Goal: Navigation & Orientation: Understand site structure

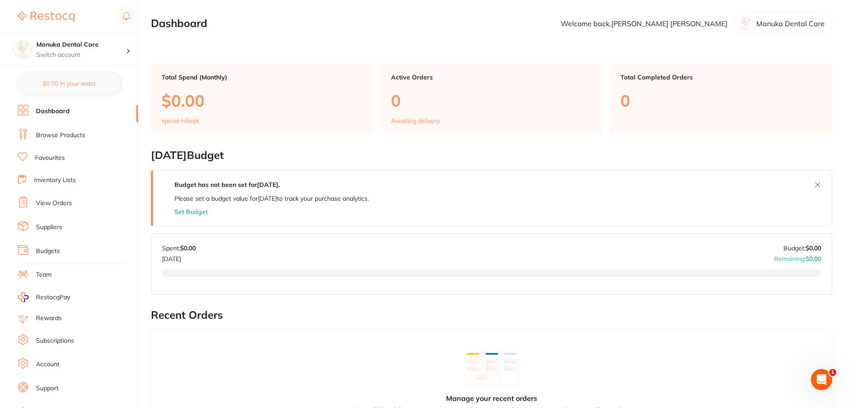
click at [49, 276] on link "Team" at bounding box center [44, 274] width 16 height 9
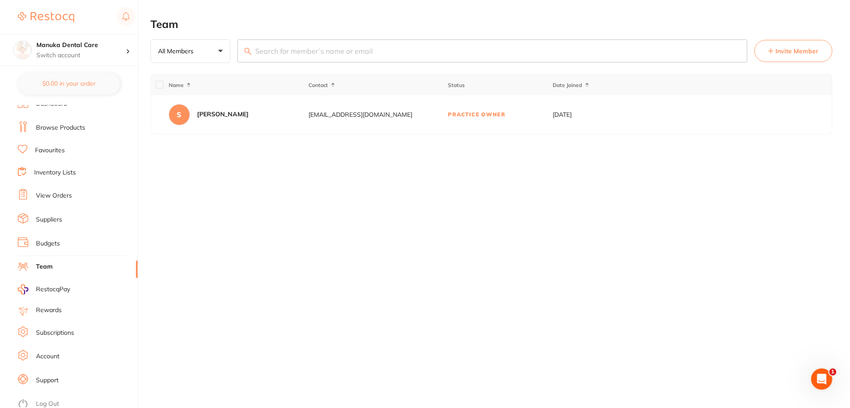
scroll to position [12, 0]
click at [40, 374] on link "Support" at bounding box center [47, 376] width 23 height 9
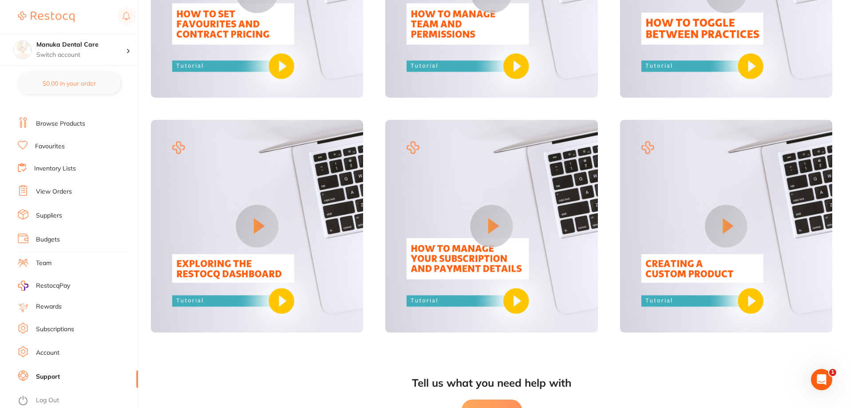
scroll to position [723, 0]
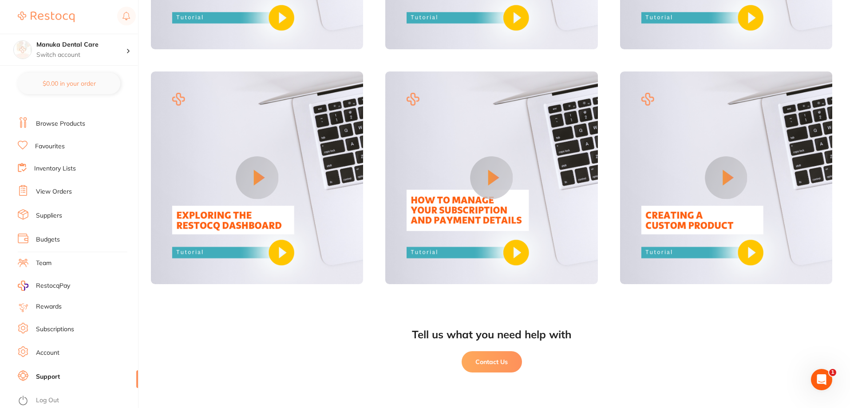
click at [53, 350] on link "Account" at bounding box center [48, 352] width 24 height 9
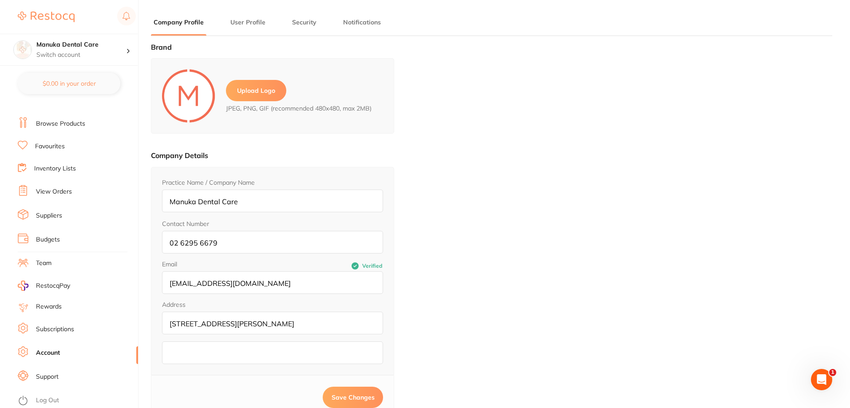
type input "[PERSON_NAME]"
type input "[EMAIL_ADDRESS][DOMAIN_NAME]"
click at [66, 327] on link "Subscriptions" at bounding box center [55, 329] width 38 height 9
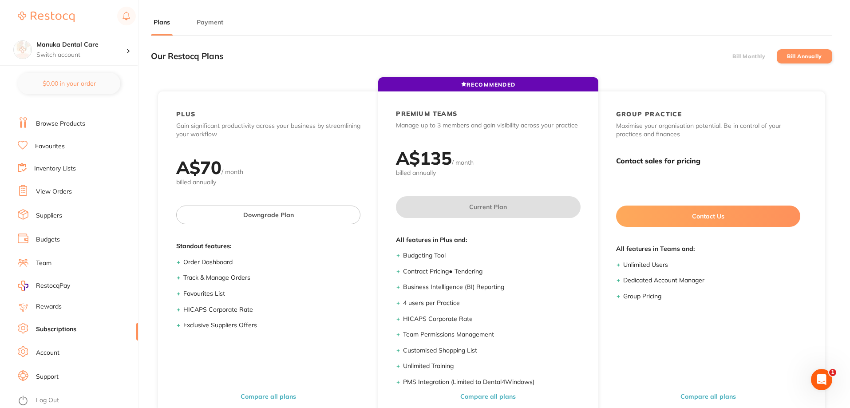
click at [55, 300] on ul "Dashboard Browse Products Favourites Inventory Lists View Orders Suppliers Budg…" at bounding box center [78, 246] width 120 height 306
click at [55, 304] on link "Rewards" at bounding box center [49, 306] width 26 height 9
click at [45, 264] on link "Team" at bounding box center [44, 263] width 16 height 9
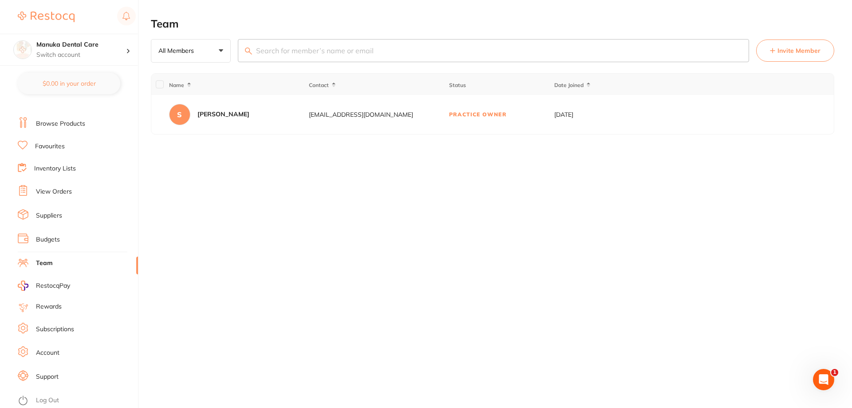
click at [53, 308] on link "Rewards" at bounding box center [49, 306] width 26 height 9
click at [55, 49] on h4 "Manuka Dental Care" at bounding box center [81, 44] width 90 height 9
click at [68, 76] on h4 "Manuka Dental Care" at bounding box center [79, 76] width 80 height 9
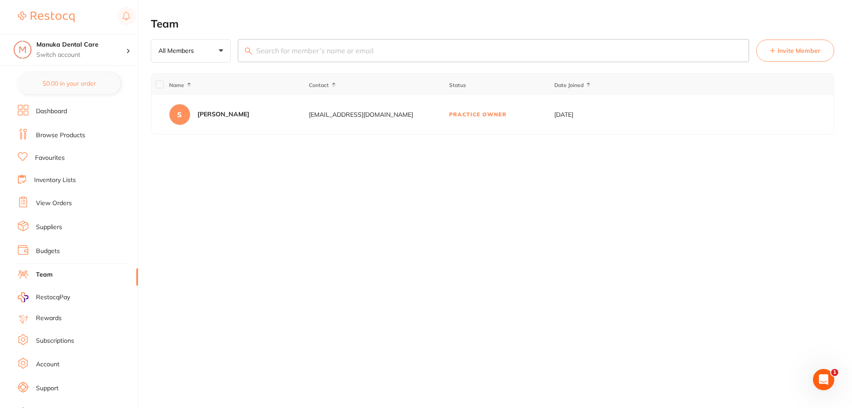
click at [38, 138] on link "Browse Products" at bounding box center [60, 135] width 49 height 9
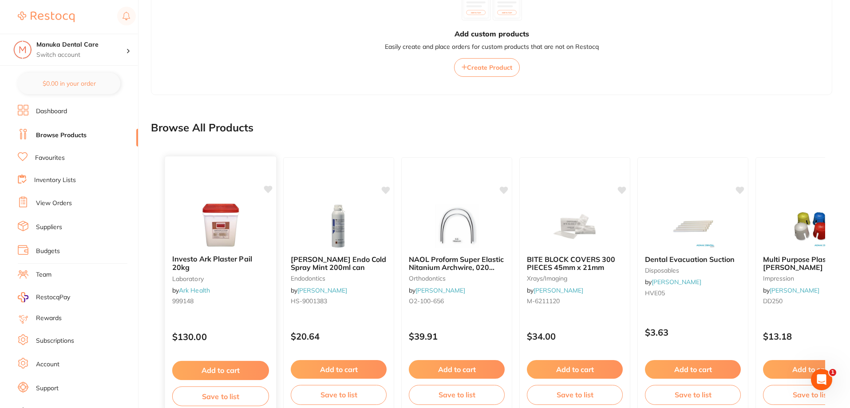
scroll to position [213, 0]
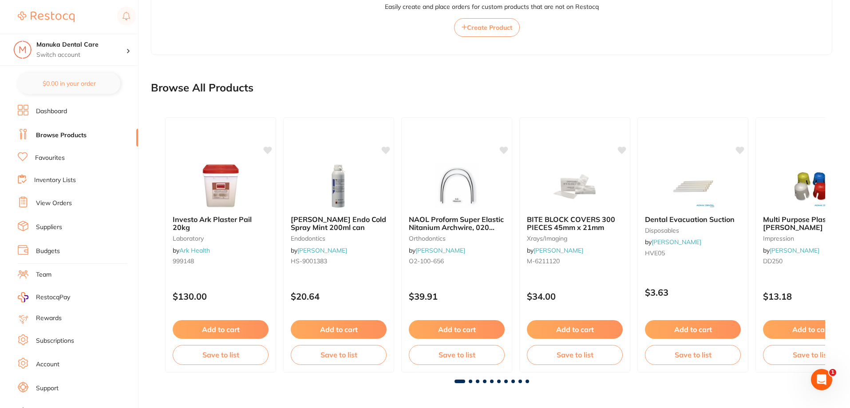
click at [67, 115] on link "Dashboard" at bounding box center [51, 111] width 31 height 9
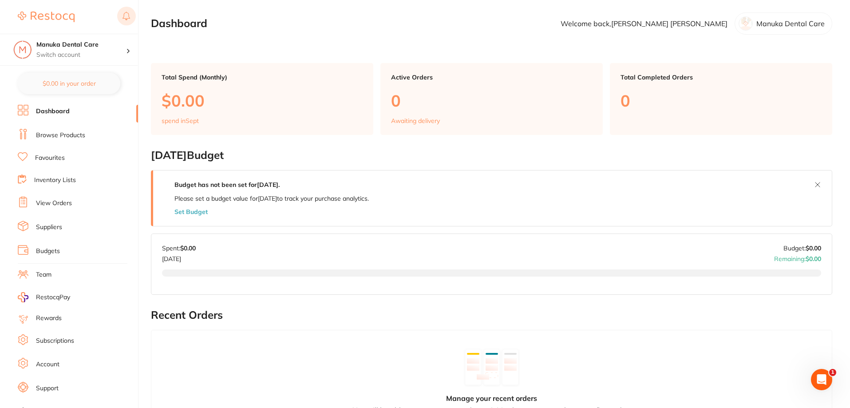
click at [125, 16] on rect at bounding box center [126, 16] width 19 height 19
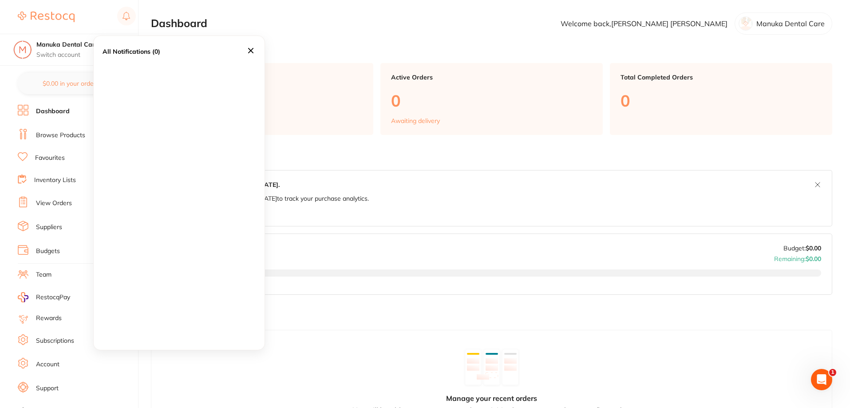
click at [249, 51] on icon at bounding box center [251, 51] width 10 height 10
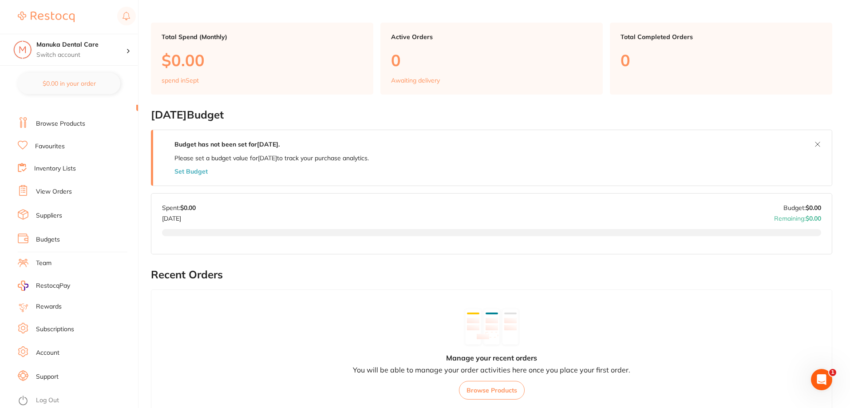
scroll to position [133, 0]
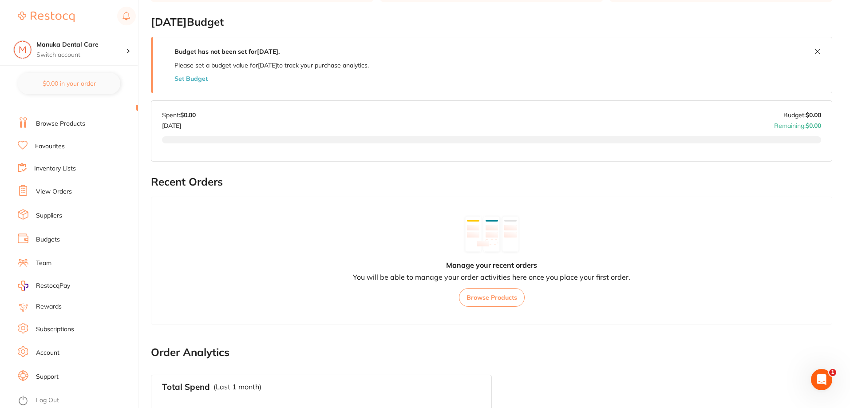
click at [50, 379] on link "Support" at bounding box center [47, 376] width 23 height 9
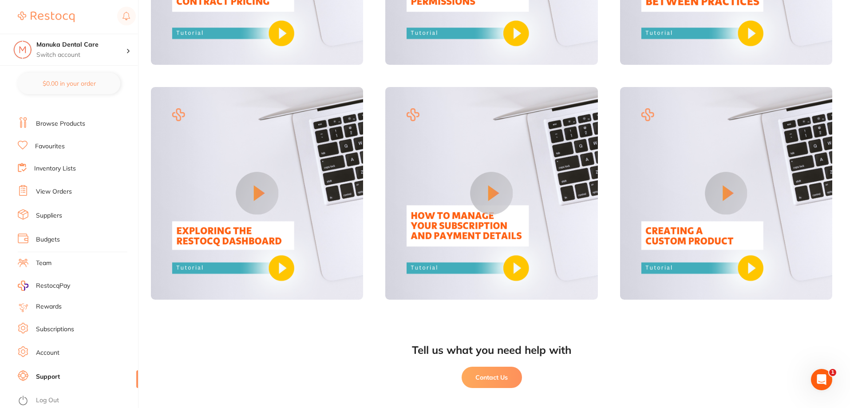
scroll to position [723, 0]
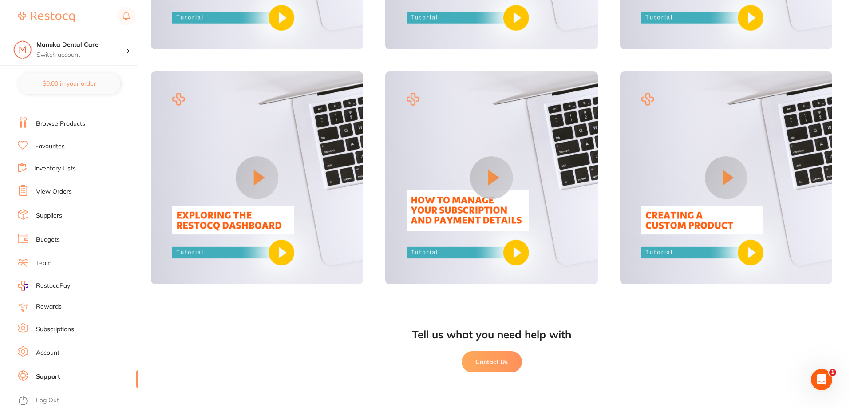
click at [59, 351] on li "Account" at bounding box center [78, 352] width 120 height 13
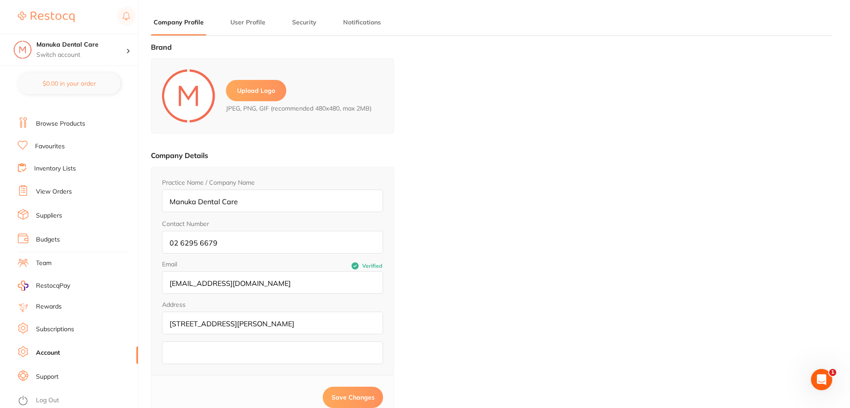
type input "[PERSON_NAME]"
type input "[EMAIL_ADDRESS][DOMAIN_NAME]"
click at [56, 331] on link "Subscriptions" at bounding box center [55, 329] width 38 height 9
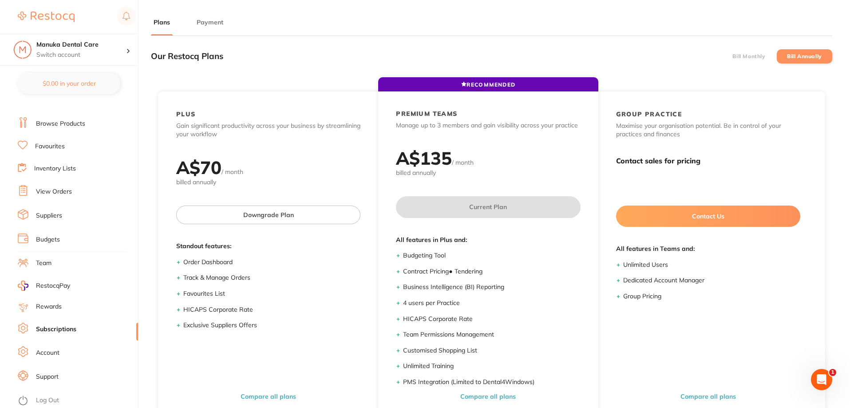
click at [50, 309] on link "Rewards" at bounding box center [49, 306] width 26 height 9
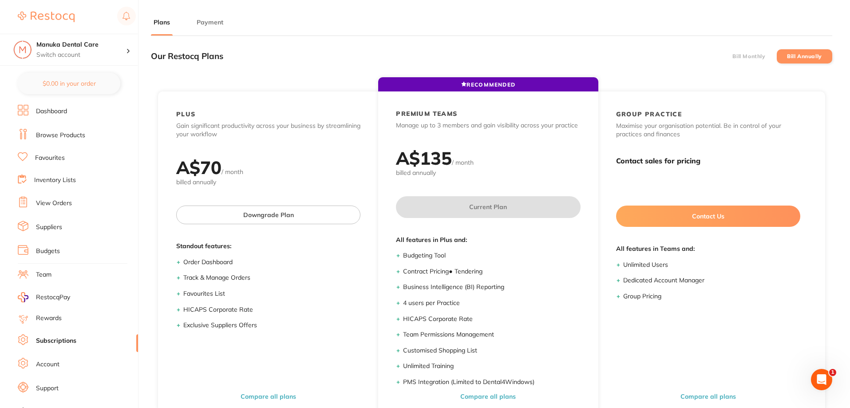
click at [51, 158] on link "Favourites" at bounding box center [50, 158] width 30 height 9
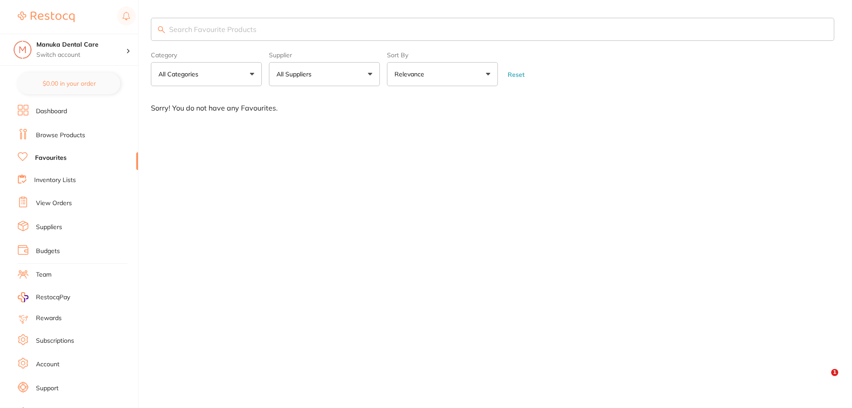
click at [56, 139] on link "Browse Products" at bounding box center [60, 135] width 49 height 9
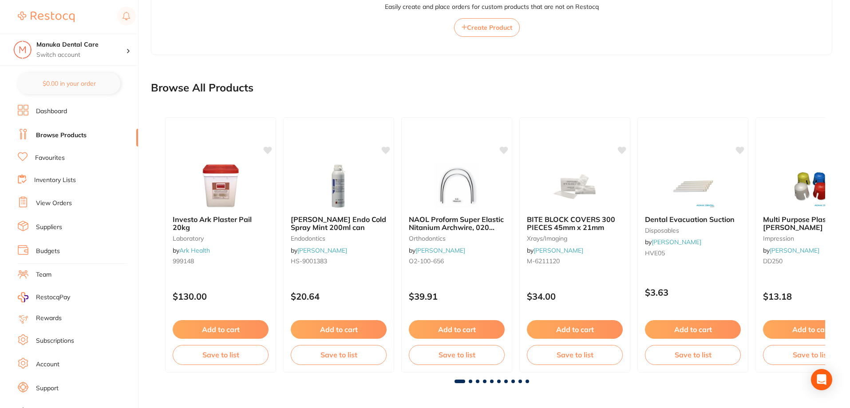
click at [43, 114] on link "Dashboard" at bounding box center [51, 111] width 31 height 9
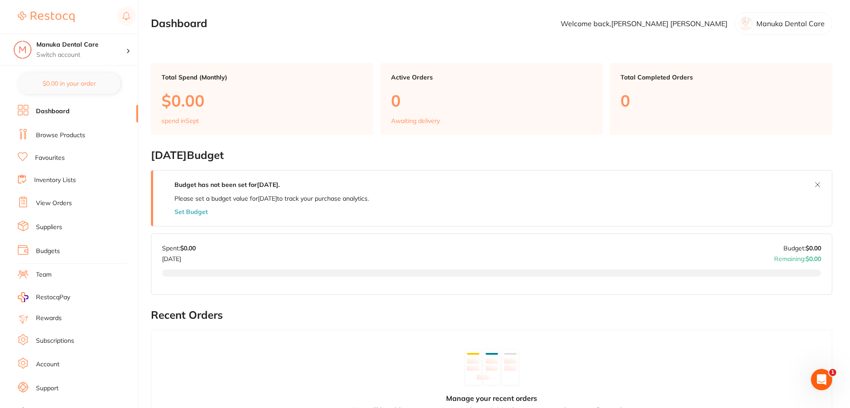
click at [59, 182] on link "Inventory Lists" at bounding box center [55, 180] width 42 height 9
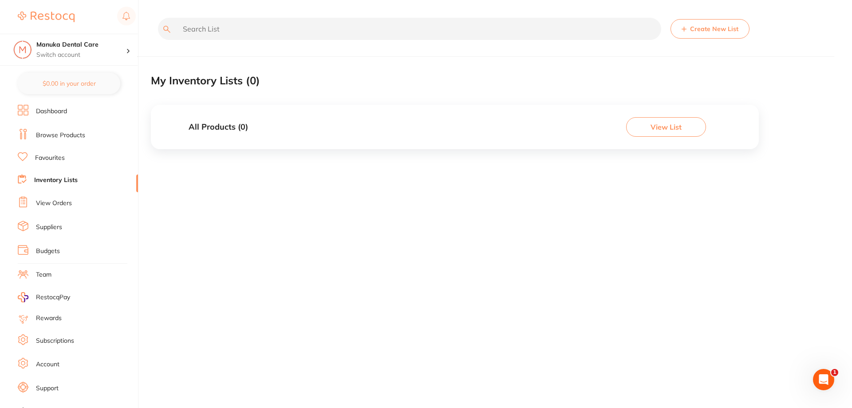
click at [81, 197] on li "View Orders" at bounding box center [78, 203] width 120 height 13
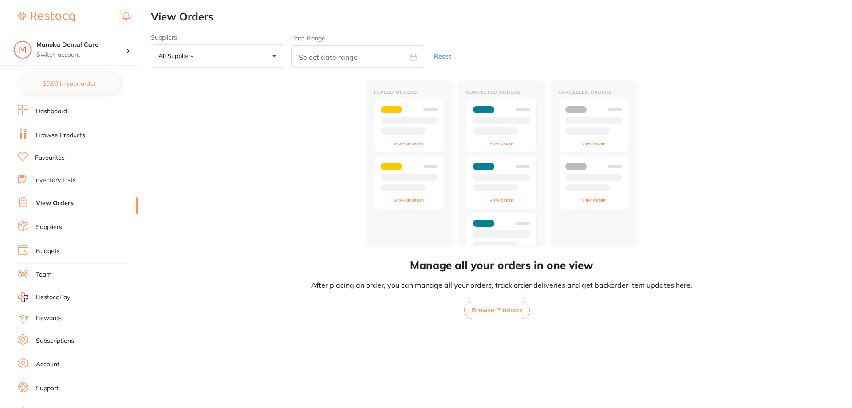
click at [62, 232] on li "Suppliers" at bounding box center [78, 226] width 120 height 13
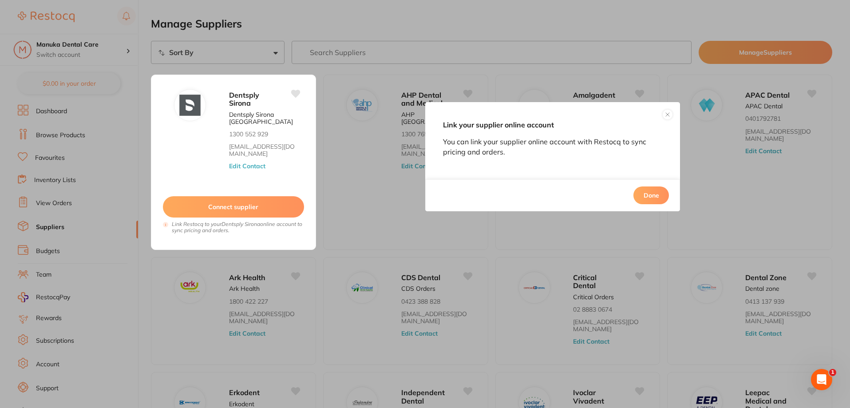
click at [648, 194] on button "Done" at bounding box center [650, 195] width 35 height 18
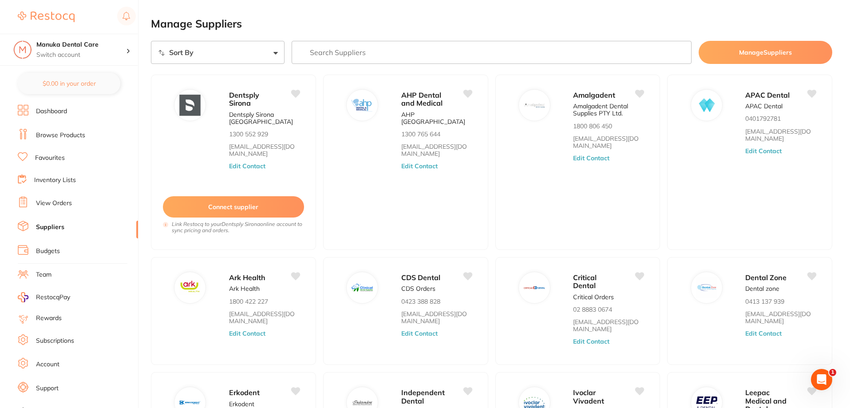
click at [246, 54] on select "Sort By A-Z Z-A" at bounding box center [218, 52] width 134 height 23
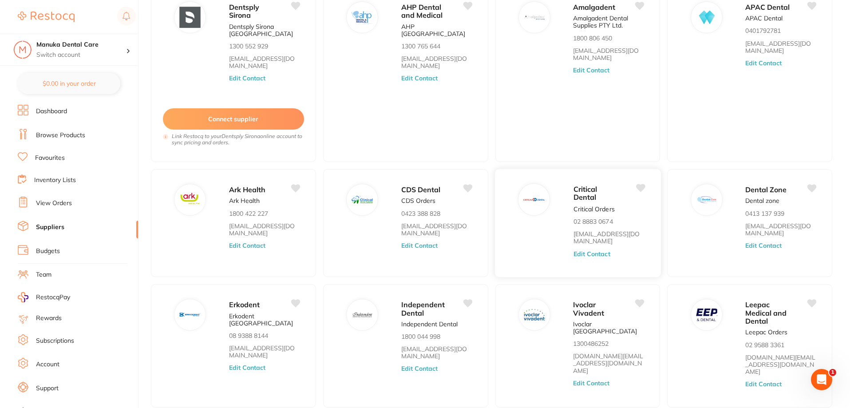
scroll to position [89, 0]
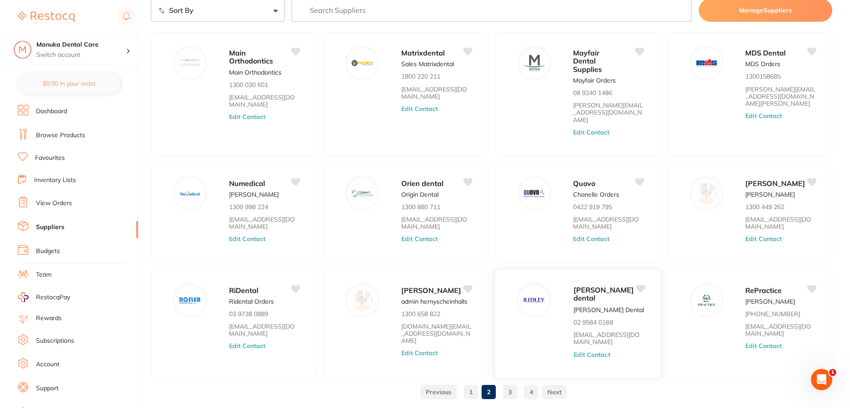
scroll to position [58, 0]
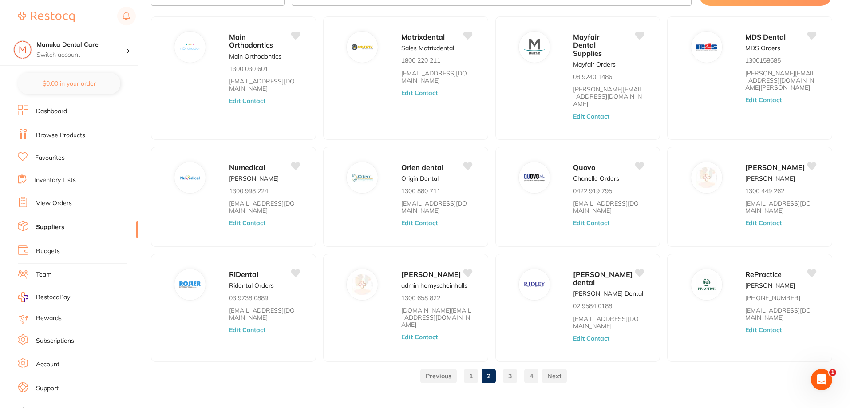
click at [511, 367] on link "3" at bounding box center [510, 376] width 14 height 18
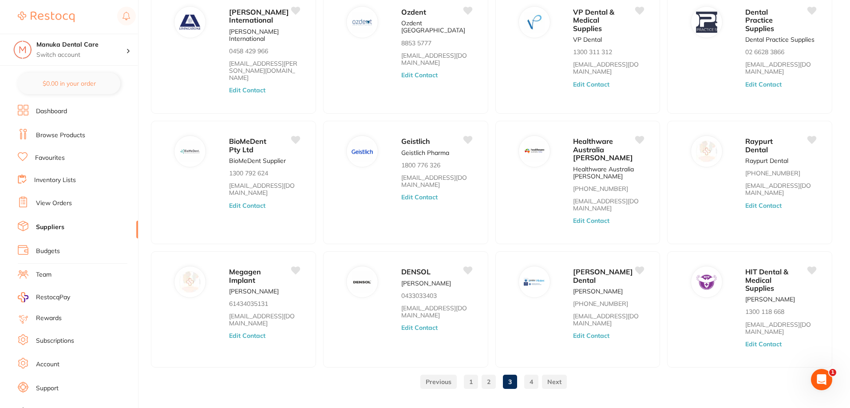
scroll to position [97, 0]
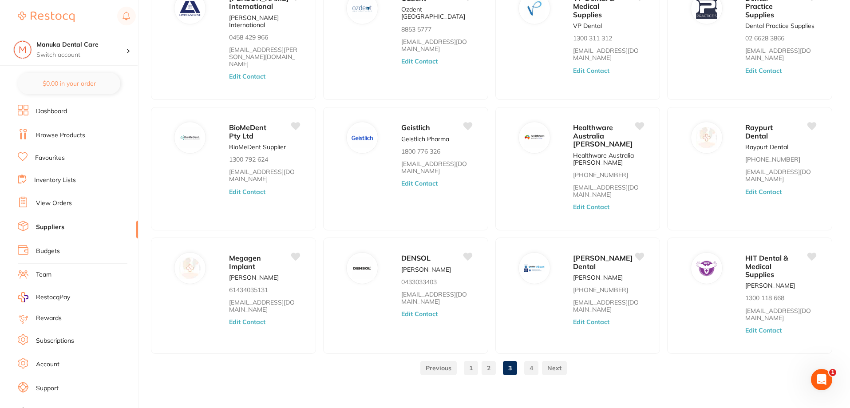
click at [534, 359] on link "4" at bounding box center [531, 368] width 14 height 18
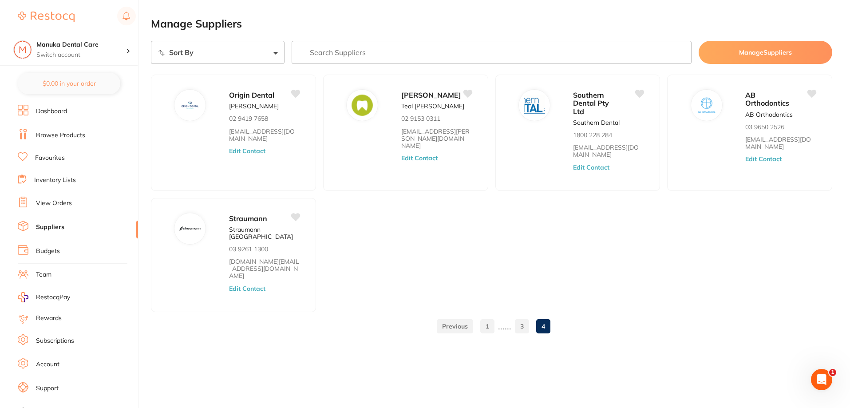
scroll to position [0, 0]
click at [486, 317] on link "1" at bounding box center [488, 326] width 14 height 18
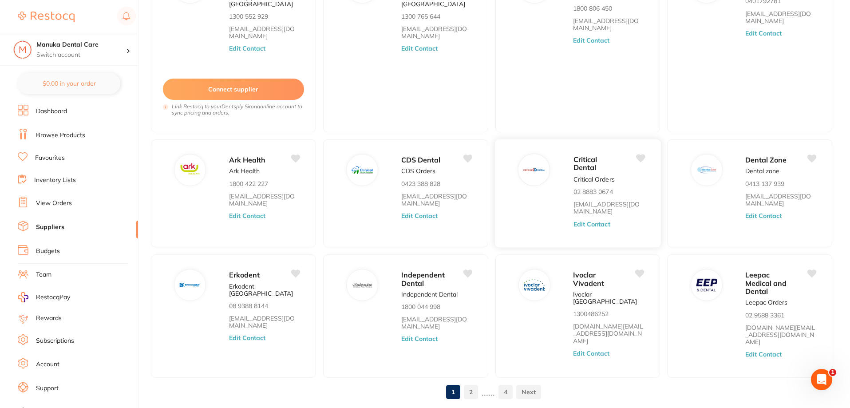
scroll to position [134, 0]
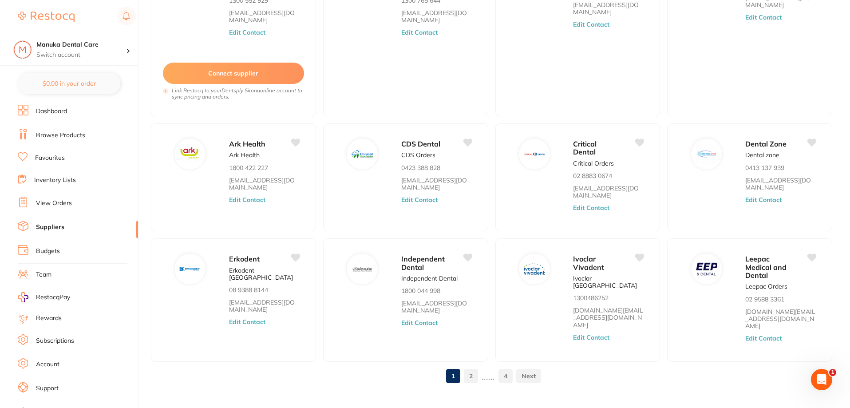
click at [474, 367] on link "2" at bounding box center [471, 376] width 14 height 18
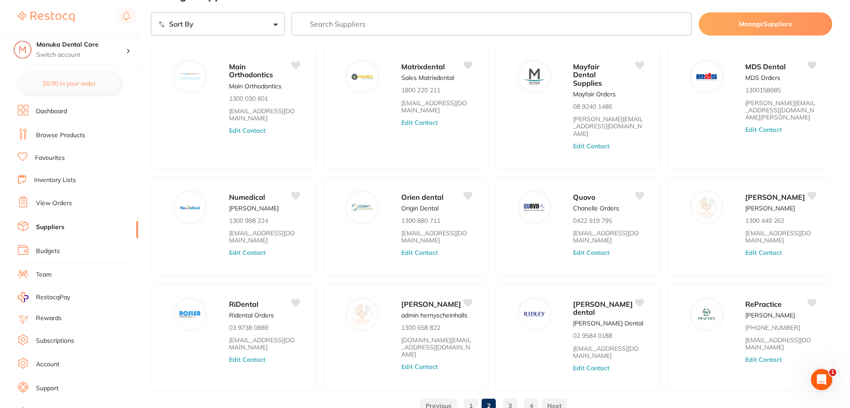
scroll to position [58, 0]
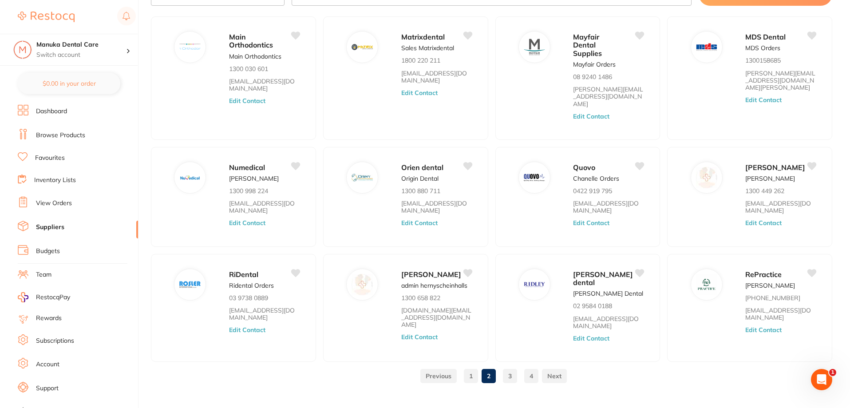
click at [507, 367] on link "3" at bounding box center [510, 376] width 14 height 18
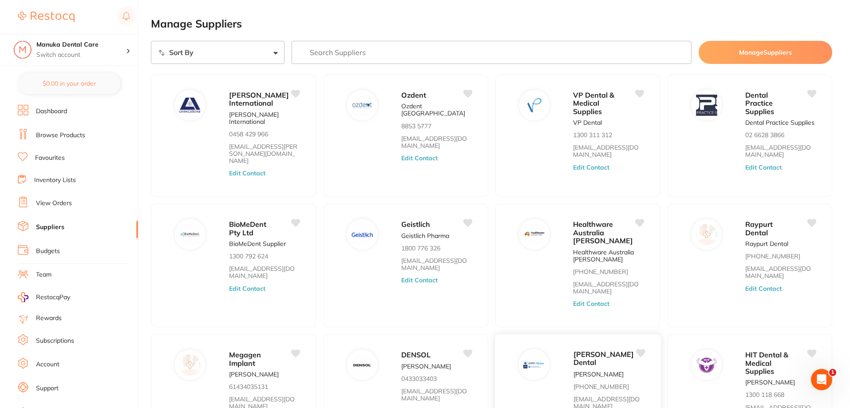
scroll to position [89, 0]
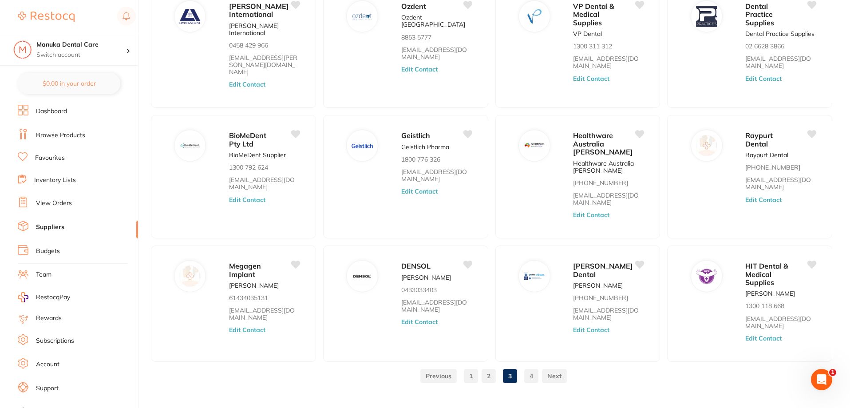
click at [530, 372] on link "4" at bounding box center [531, 376] width 14 height 18
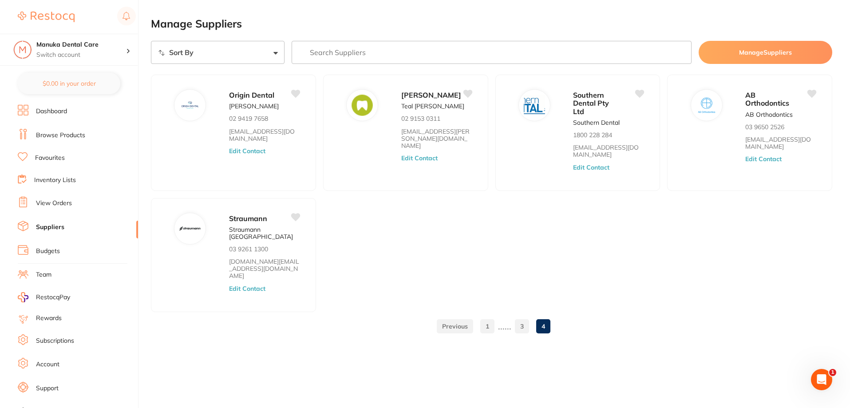
scroll to position [0, 0]
click at [489, 317] on link "1" at bounding box center [488, 326] width 14 height 18
